Goal: Task Accomplishment & Management: Use online tool/utility

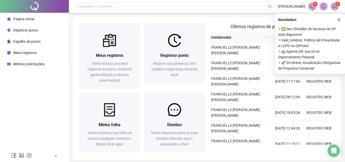
click at [22, 30] on span "Registrar ponto" at bounding box center [25, 30] width 25 height 4
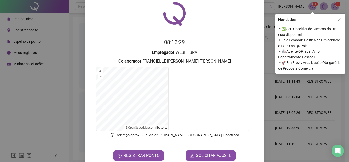
scroll to position [27, 0]
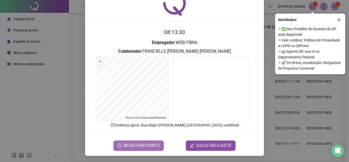
click at [141, 143] on span "REGISTRAR PONTO" at bounding box center [141, 145] width 36 height 6
